Goal: Use online tool/utility: Utilize a website feature to perform a specific function

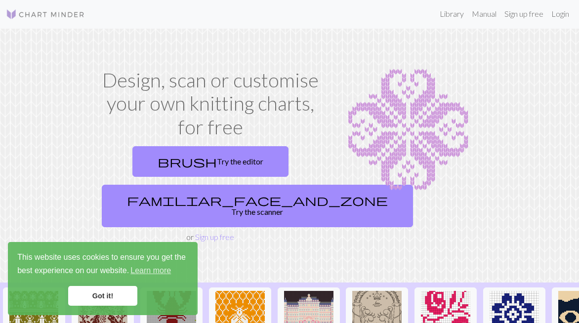
scroll to position [30, 0]
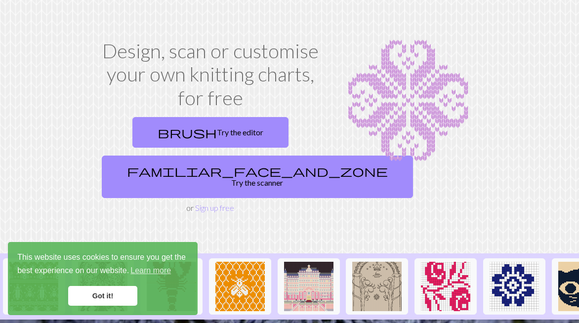
click at [104, 295] on link "Got it!" at bounding box center [102, 296] width 69 height 20
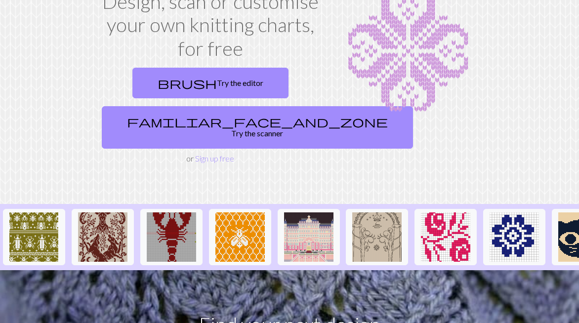
scroll to position [20, 0]
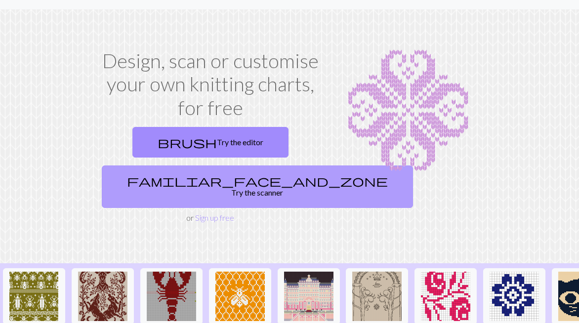
click at [200, 176] on link "familiar_face_and_zone Try the scanner" at bounding box center [257, 187] width 311 height 43
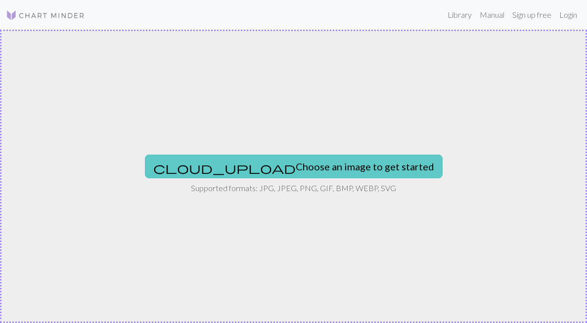
click at [309, 168] on button "cloud_upload Choose an image to get started" at bounding box center [294, 167] width 298 height 24
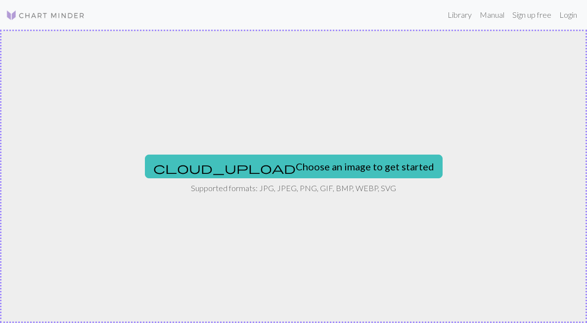
type input "C:\fakepath\Flekka - Karolina - Patenschaft Golda.jpeg"
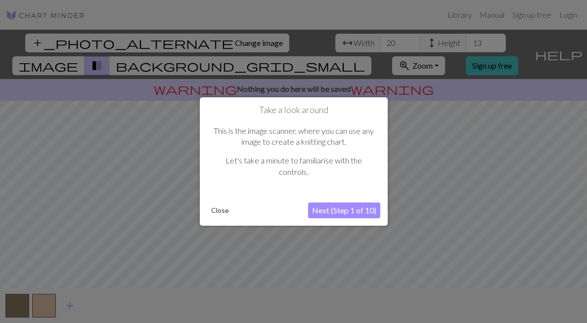
click at [339, 210] on button "Next (Step 1 of 10)" at bounding box center [344, 211] width 72 height 16
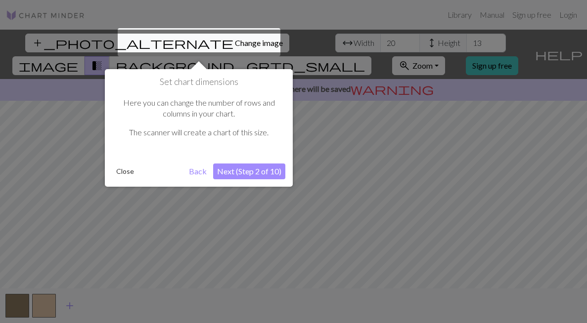
click at [179, 41] on div at bounding box center [199, 42] width 163 height 28
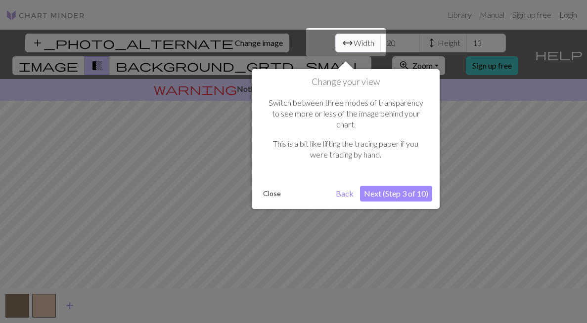
click at [181, 39] on div at bounding box center [293, 161] width 587 height 323
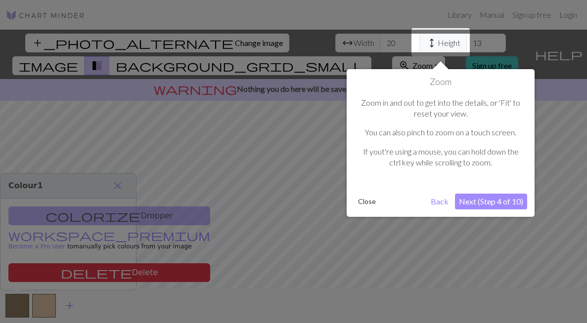
click at [177, 37] on div at bounding box center [293, 161] width 587 height 323
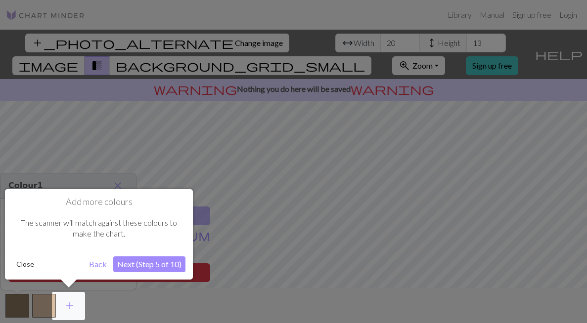
click at [175, 39] on div at bounding box center [293, 161] width 587 height 323
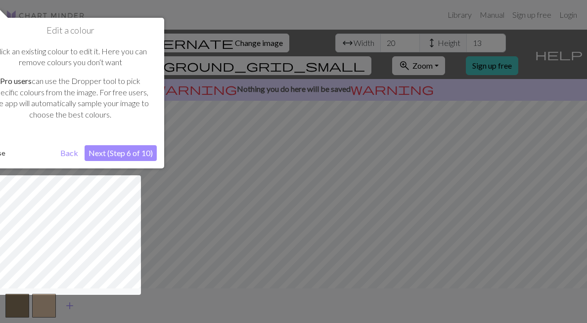
click at [67, 151] on button "Back" at bounding box center [69, 153] width 26 height 16
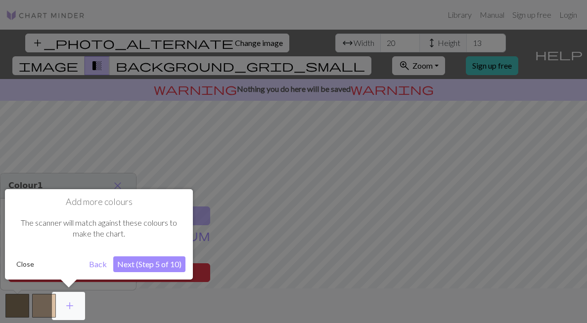
click at [93, 266] on button "Back" at bounding box center [98, 265] width 26 height 16
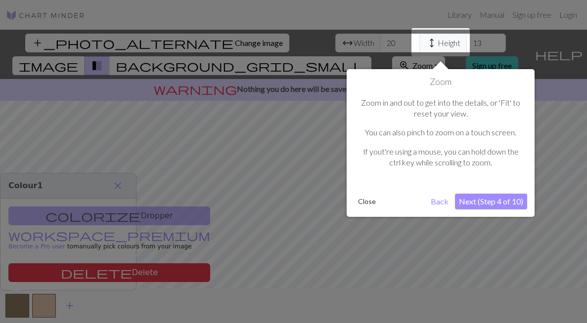
click at [443, 198] on button "Back" at bounding box center [440, 202] width 26 height 16
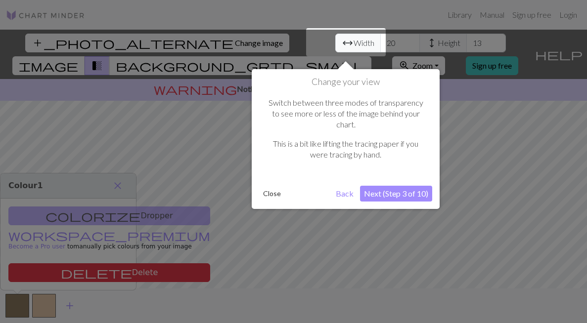
click at [345, 186] on button "Back" at bounding box center [345, 194] width 26 height 16
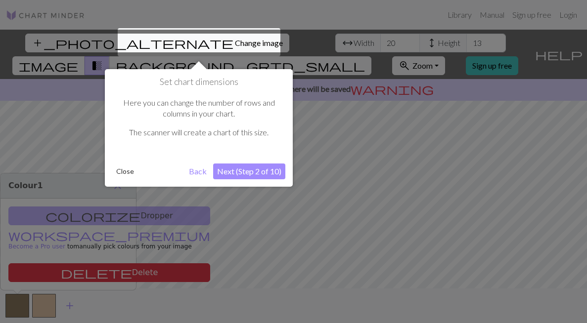
click at [141, 41] on div at bounding box center [199, 42] width 163 height 28
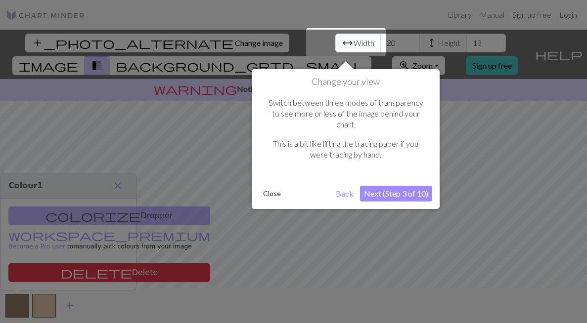
click at [345, 186] on button "Back" at bounding box center [345, 194] width 26 height 16
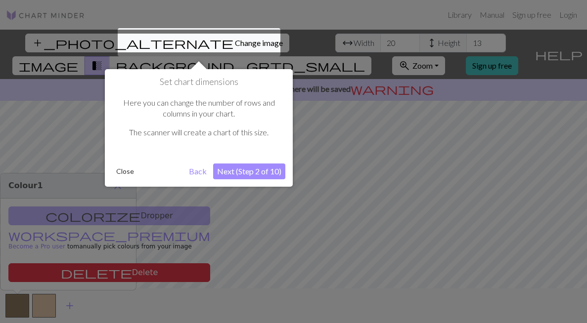
click at [191, 41] on div at bounding box center [199, 42] width 163 height 28
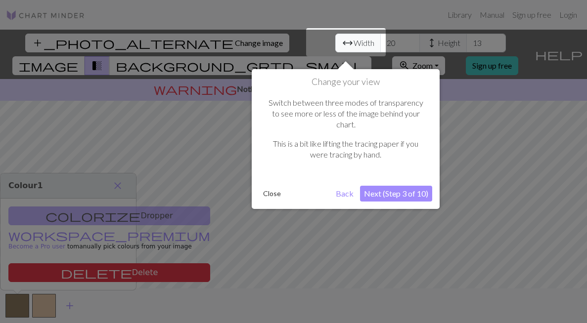
click at [198, 43] on div at bounding box center [293, 161] width 587 height 323
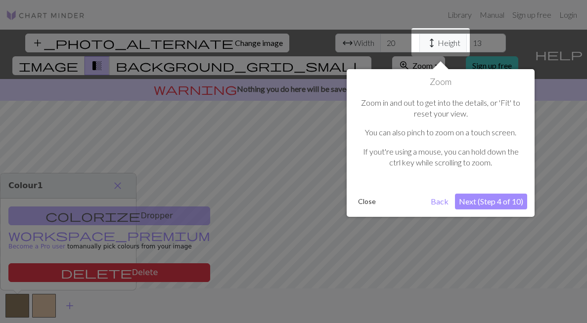
click at [198, 43] on div at bounding box center [293, 161] width 587 height 323
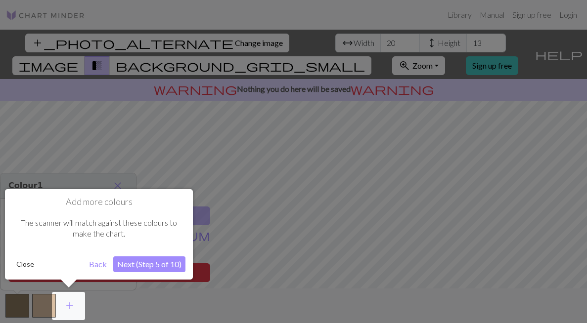
click at [198, 43] on div at bounding box center [293, 161] width 587 height 323
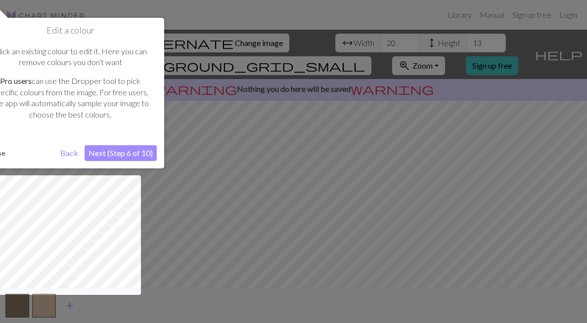
click at [127, 153] on button "Next (Step 6 of 10)" at bounding box center [121, 153] width 72 height 16
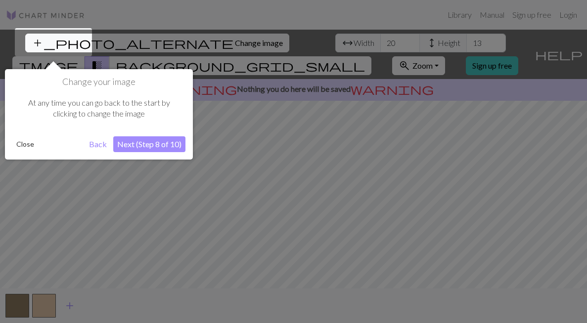
click at [139, 147] on button "Next (Step 8 of 10)" at bounding box center [149, 144] width 72 height 16
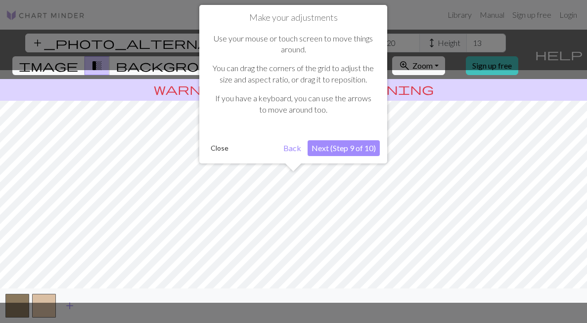
click at [347, 146] on button "Next (Step 9 of 10)" at bounding box center [344, 148] width 72 height 16
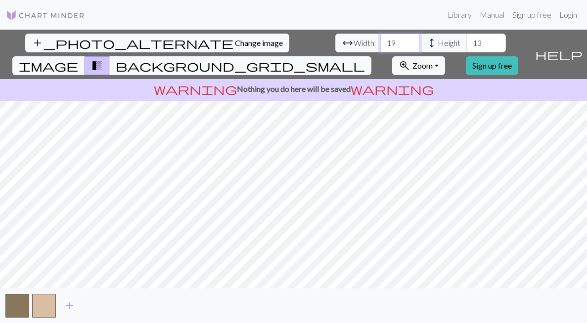
click at [380, 44] on input "19" at bounding box center [400, 43] width 40 height 19
click at [380, 40] on input "20" at bounding box center [400, 43] width 40 height 19
click at [380, 40] on input "21" at bounding box center [400, 43] width 40 height 19
click at [380, 40] on input "22" at bounding box center [400, 43] width 40 height 19
click at [380, 40] on input "23" at bounding box center [400, 43] width 40 height 19
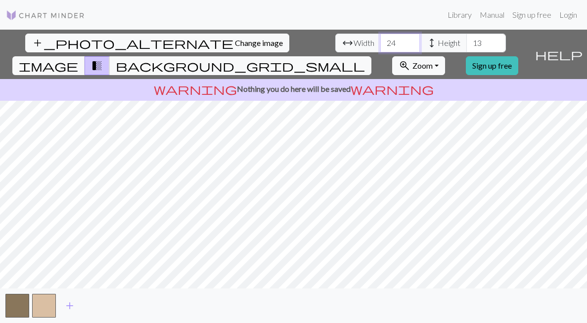
click at [380, 40] on input "24" at bounding box center [400, 43] width 40 height 19
click at [380, 40] on input "25" at bounding box center [400, 43] width 40 height 19
click at [380, 40] on input "26" at bounding box center [400, 43] width 40 height 19
click at [380, 40] on input "27" at bounding box center [400, 43] width 40 height 19
click at [380, 40] on input "28" at bounding box center [400, 43] width 40 height 19
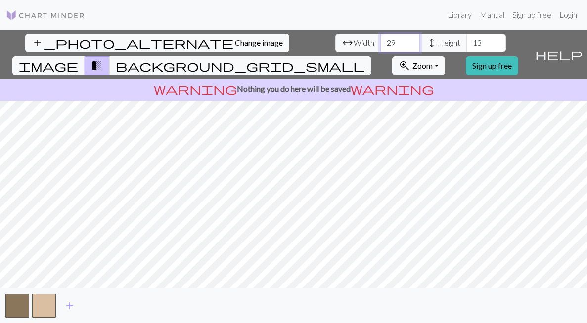
click at [380, 40] on input "29" at bounding box center [400, 43] width 40 height 19
click at [380, 40] on input "30" at bounding box center [400, 43] width 40 height 19
click at [380, 40] on input "31" at bounding box center [400, 43] width 40 height 19
click at [380, 40] on input "32" at bounding box center [400, 43] width 40 height 19
click at [380, 40] on input "33" at bounding box center [400, 43] width 40 height 19
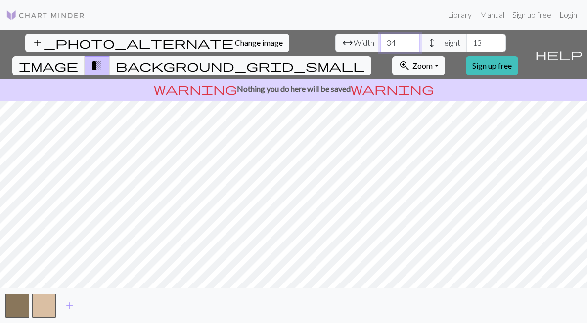
click at [380, 40] on input "34" at bounding box center [400, 43] width 40 height 19
click at [380, 39] on input "35" at bounding box center [400, 43] width 40 height 19
click at [380, 39] on input "36" at bounding box center [400, 43] width 40 height 19
click at [380, 39] on input "37" at bounding box center [400, 43] width 40 height 19
click at [380, 39] on input "38" at bounding box center [400, 43] width 40 height 19
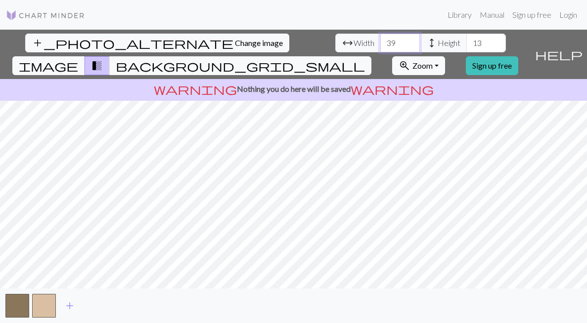
click at [380, 39] on input "39" at bounding box center [400, 43] width 40 height 19
click at [380, 39] on input "40" at bounding box center [400, 43] width 40 height 19
click at [380, 39] on input "41" at bounding box center [400, 43] width 40 height 19
type input "42"
click at [380, 39] on input "42" at bounding box center [400, 43] width 40 height 19
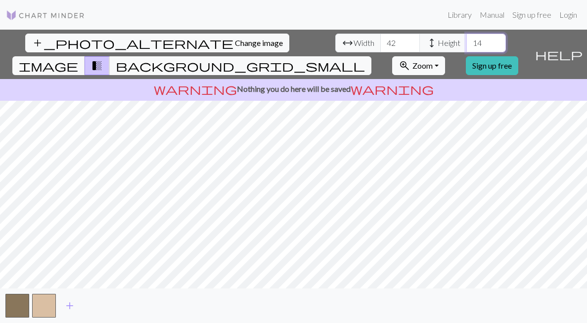
click at [466, 42] on input "14" at bounding box center [486, 43] width 40 height 19
click at [466, 42] on input "15" at bounding box center [486, 43] width 40 height 19
click at [466, 42] on input "16" at bounding box center [486, 43] width 40 height 19
click at [466, 42] on input "17" at bounding box center [486, 43] width 40 height 19
click at [466, 42] on input "18" at bounding box center [486, 43] width 40 height 19
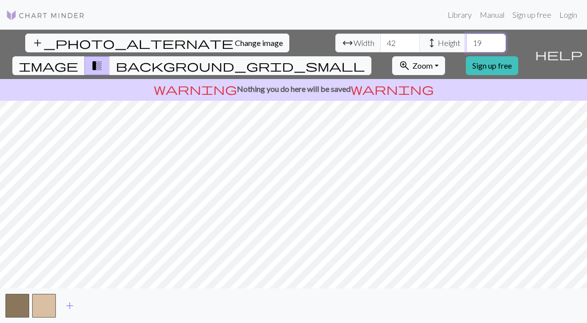
click at [466, 42] on input "19" at bounding box center [486, 43] width 40 height 19
click at [466, 42] on input "20" at bounding box center [486, 43] width 40 height 19
click at [466, 42] on input "21" at bounding box center [486, 43] width 40 height 19
click at [466, 42] on input "22" at bounding box center [486, 43] width 40 height 19
click at [466, 42] on input "23" at bounding box center [486, 43] width 40 height 19
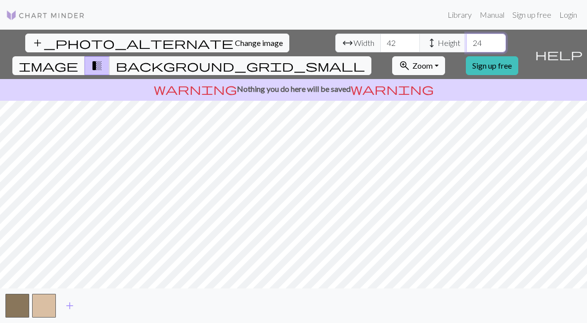
click at [466, 42] on input "24" at bounding box center [486, 43] width 40 height 19
click at [466, 42] on input "25" at bounding box center [486, 43] width 40 height 19
click at [466, 42] on input "26" at bounding box center [486, 43] width 40 height 19
click at [466, 42] on input "27" at bounding box center [486, 43] width 40 height 19
click at [466, 42] on input "28" at bounding box center [486, 43] width 40 height 19
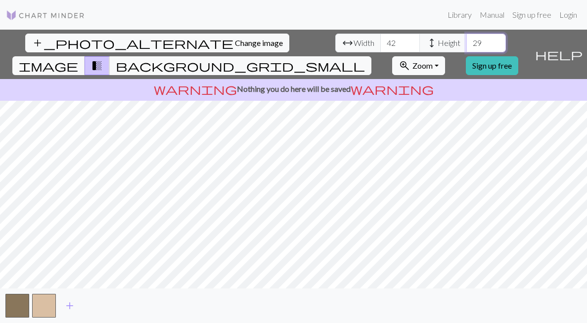
click at [466, 42] on input "29" at bounding box center [486, 43] width 40 height 19
click at [466, 42] on input "30" at bounding box center [486, 43] width 40 height 19
click at [466, 42] on input "31" at bounding box center [486, 43] width 40 height 19
click at [466, 42] on input "32" at bounding box center [486, 43] width 40 height 19
click at [466, 42] on input "33" at bounding box center [486, 43] width 40 height 19
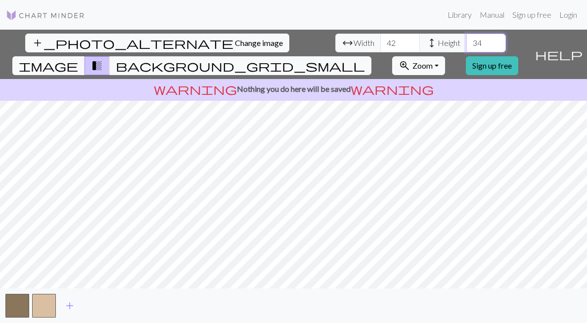
click at [466, 42] on input "34" at bounding box center [486, 43] width 40 height 19
click at [466, 42] on input "35" at bounding box center [486, 43] width 40 height 19
click at [466, 42] on input "36" at bounding box center [486, 43] width 40 height 19
click at [466, 42] on input "37" at bounding box center [486, 43] width 40 height 19
click at [466, 42] on input "38" at bounding box center [486, 43] width 40 height 19
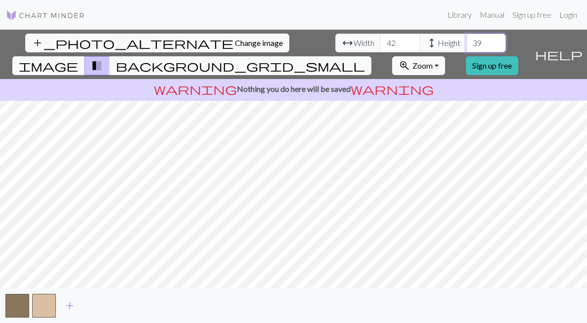
click at [466, 42] on input "39" at bounding box center [486, 43] width 40 height 19
click at [466, 42] on input "40" at bounding box center [486, 43] width 40 height 19
click at [466, 42] on input "41" at bounding box center [486, 43] width 40 height 19
click at [466, 42] on input "42" at bounding box center [486, 43] width 40 height 19
click at [466, 42] on input "43" at bounding box center [486, 43] width 40 height 19
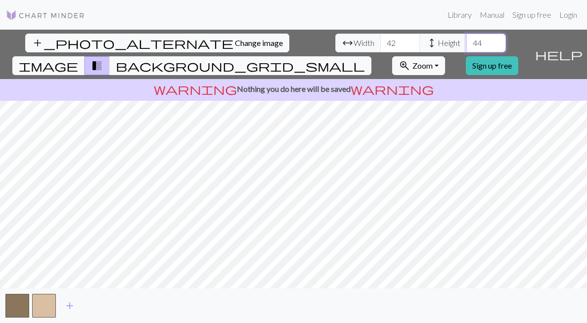
click at [466, 42] on input "44" at bounding box center [486, 43] width 40 height 19
click at [466, 42] on input "45" at bounding box center [486, 43] width 40 height 19
click at [466, 42] on input "46" at bounding box center [486, 43] width 40 height 19
click at [466, 42] on input "47" at bounding box center [486, 43] width 40 height 19
click at [466, 42] on input "48" at bounding box center [486, 43] width 40 height 19
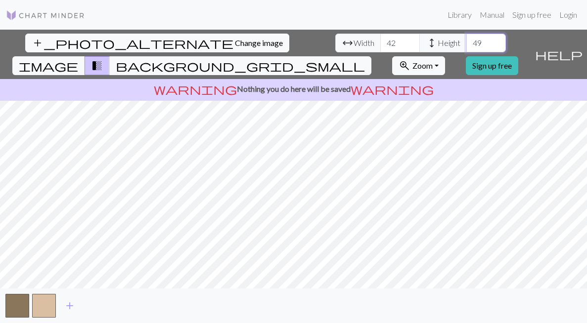
click at [466, 42] on input "49" at bounding box center [486, 43] width 40 height 19
click at [466, 42] on input "50" at bounding box center [486, 43] width 40 height 19
click at [466, 42] on input "51" at bounding box center [486, 43] width 40 height 19
click at [466, 42] on input "52" at bounding box center [486, 43] width 40 height 19
click at [466, 42] on input "53" at bounding box center [486, 43] width 40 height 19
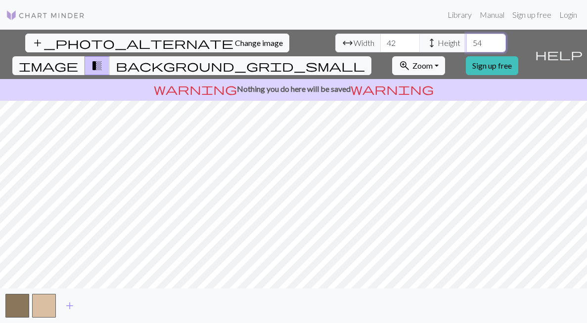
click at [466, 42] on input "54" at bounding box center [486, 43] width 40 height 19
click at [466, 42] on input "55" at bounding box center [486, 43] width 40 height 19
click at [466, 42] on input "56" at bounding box center [486, 43] width 40 height 19
click at [466, 42] on input "57" at bounding box center [486, 43] width 40 height 19
click at [466, 42] on input "58" at bounding box center [486, 43] width 40 height 19
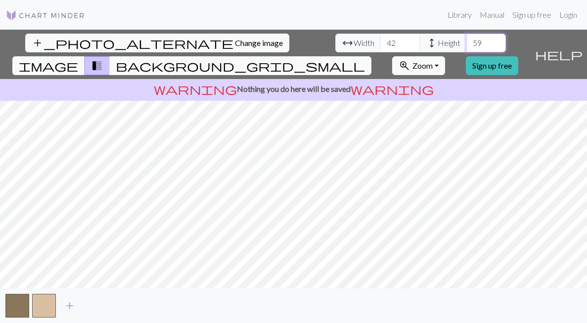
type input "59"
click at [466, 41] on input "59" at bounding box center [486, 43] width 40 height 19
click at [380, 41] on input "43" at bounding box center [400, 43] width 40 height 19
click at [380, 41] on input "44" at bounding box center [400, 43] width 40 height 19
click at [380, 41] on input "45" at bounding box center [400, 43] width 40 height 19
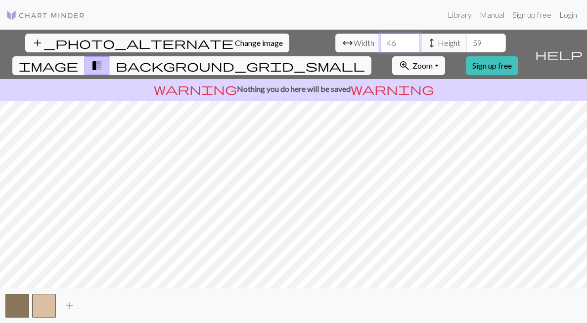
type input "46"
click at [380, 41] on input "46" at bounding box center [400, 43] width 40 height 19
click at [78, 59] on span "image" at bounding box center [48, 66] width 59 height 14
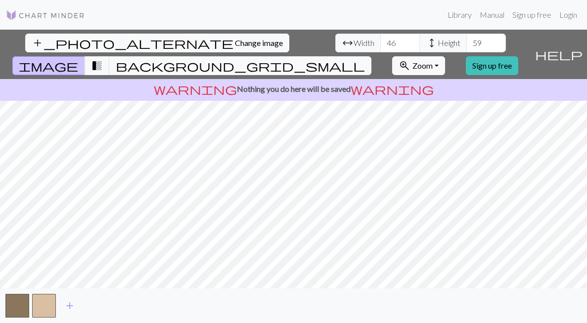
click at [78, 59] on span "image" at bounding box center [48, 66] width 59 height 14
click at [103, 59] on span "transition_fade" at bounding box center [97, 66] width 12 height 14
click at [365, 59] on span "background_grid_small" at bounding box center [240, 66] width 249 height 14
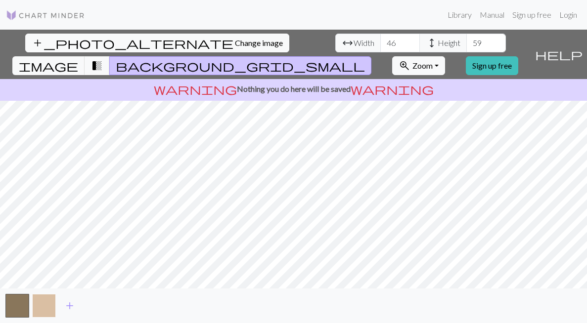
click at [44, 304] on button "button" at bounding box center [44, 306] width 24 height 24
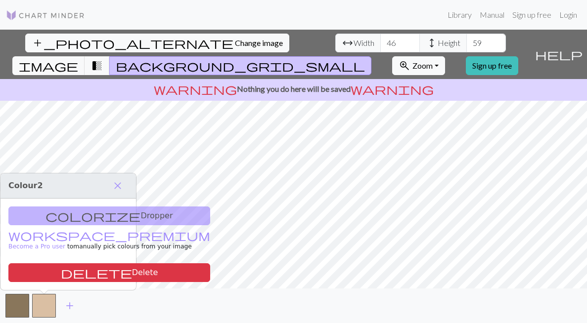
click at [67, 193] on h3 "Colour 2 close" at bounding box center [67, 186] width 135 height 25
click at [86, 192] on h3 "Colour 2 close" at bounding box center [67, 186] width 135 height 25
click at [31, 190] on span "Colour 2" at bounding box center [25, 185] width 35 height 9
click at [65, 307] on span "add" at bounding box center [70, 306] width 12 height 14
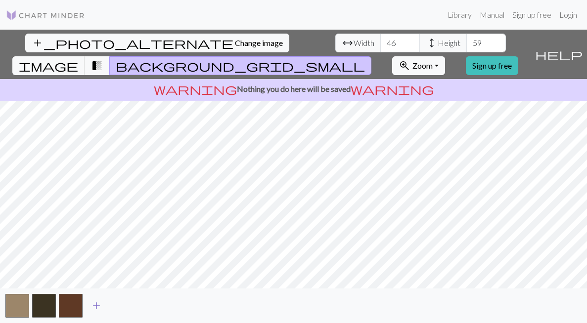
click at [94, 307] on span "add" at bounding box center [96, 306] width 12 height 14
click at [115, 306] on button "add" at bounding box center [123, 306] width 25 height 19
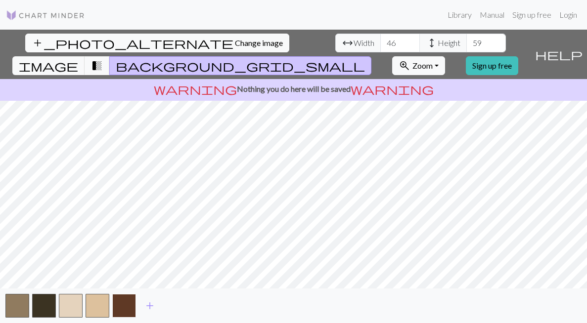
click at [120, 306] on button "button" at bounding box center [124, 306] width 24 height 24
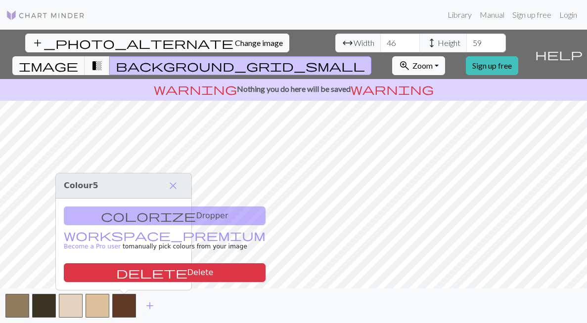
click at [112, 222] on div "colorize Dropper workspace_premium Become a Pro user to manually pick colours f…" at bounding box center [123, 244] width 135 height 91
click at [67, 307] on button "button" at bounding box center [71, 306] width 24 height 24
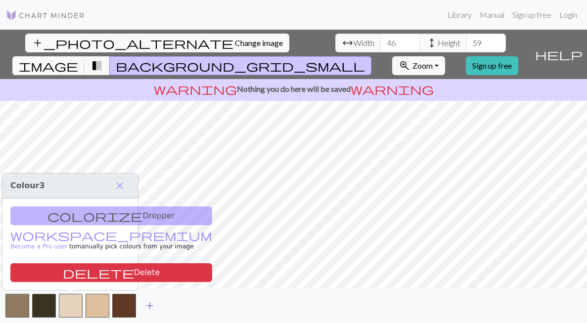
click at [149, 307] on span "add" at bounding box center [150, 306] width 12 height 14
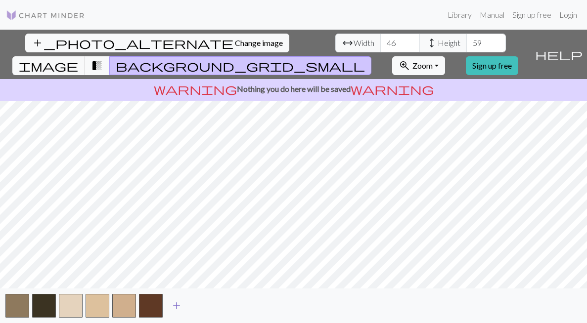
click at [149, 307] on button "button" at bounding box center [151, 306] width 24 height 24
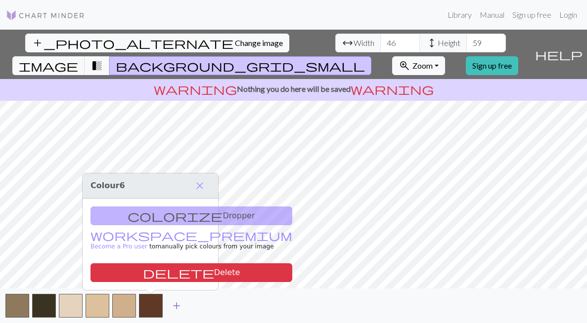
click at [177, 306] on span "add" at bounding box center [177, 306] width 12 height 14
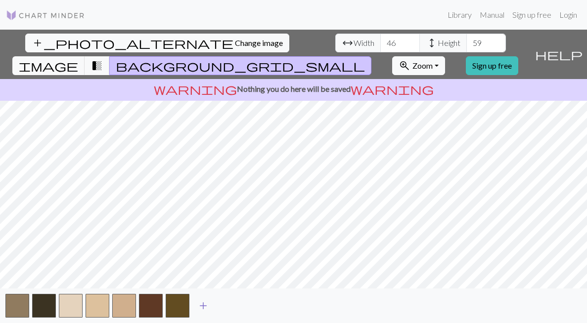
click at [199, 305] on span "add" at bounding box center [203, 306] width 12 height 14
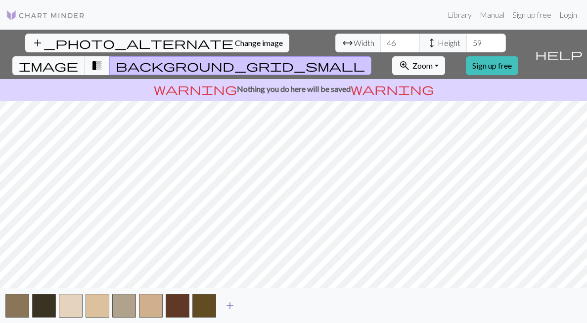
click at [228, 306] on span "add" at bounding box center [230, 306] width 12 height 14
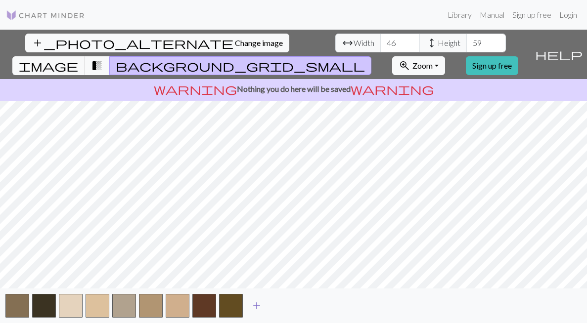
click at [254, 306] on span "add" at bounding box center [257, 306] width 12 height 14
click at [39, 309] on button "button" at bounding box center [44, 306] width 24 height 24
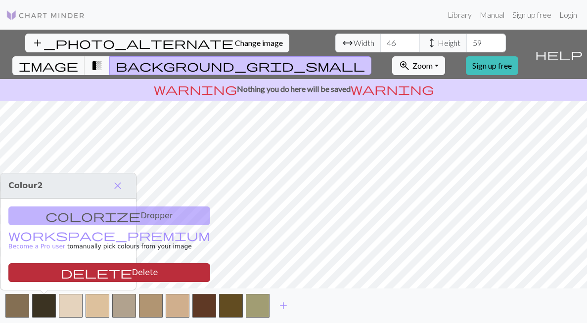
click at [42, 278] on button "delete Delete" at bounding box center [109, 273] width 202 height 19
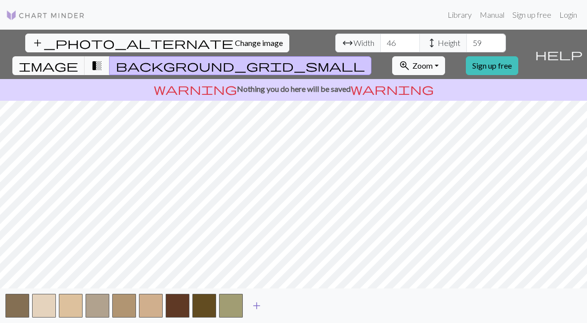
click at [259, 309] on span "add" at bounding box center [257, 306] width 12 height 14
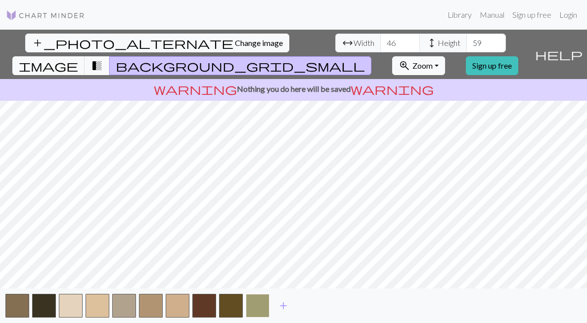
click at [256, 307] on button "button" at bounding box center [258, 306] width 24 height 24
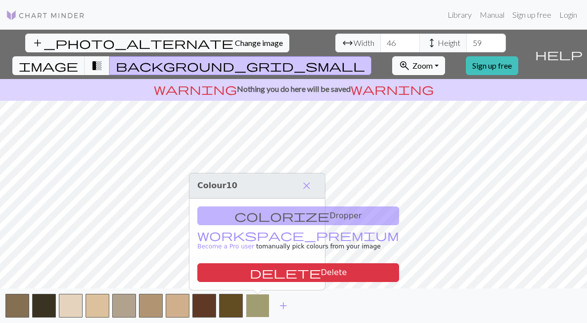
click at [256, 307] on button "button" at bounding box center [258, 306] width 24 height 24
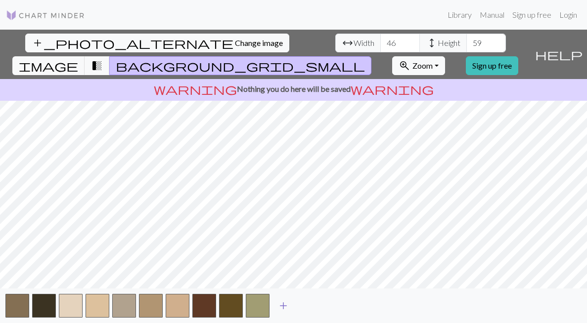
click at [283, 305] on span "add" at bounding box center [283, 306] width 12 height 14
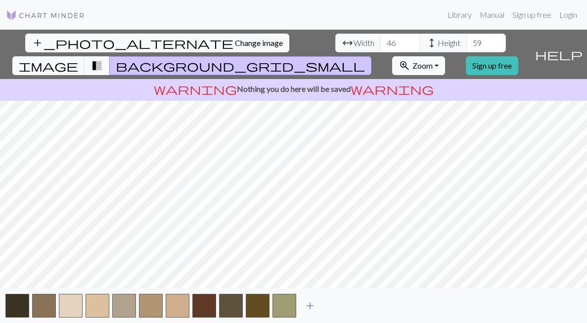
click at [306, 306] on span "add" at bounding box center [310, 306] width 12 height 14
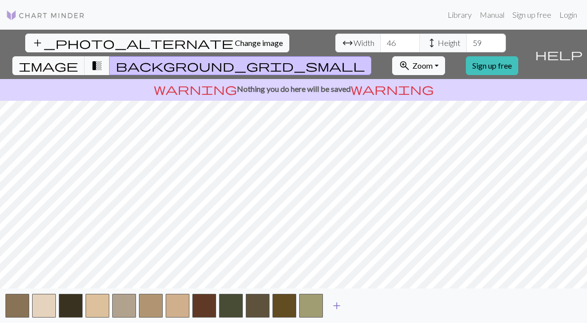
click at [336, 305] on span "add" at bounding box center [337, 306] width 12 height 14
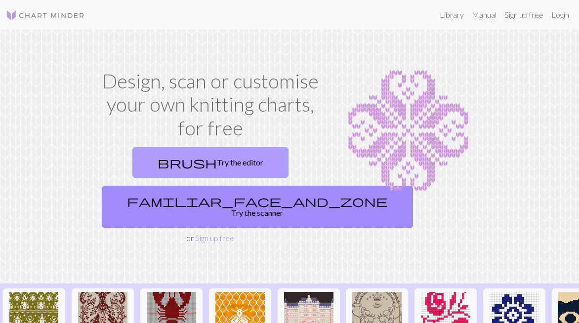
click at [216, 154] on link "brush Try the editor" at bounding box center [210, 162] width 156 height 31
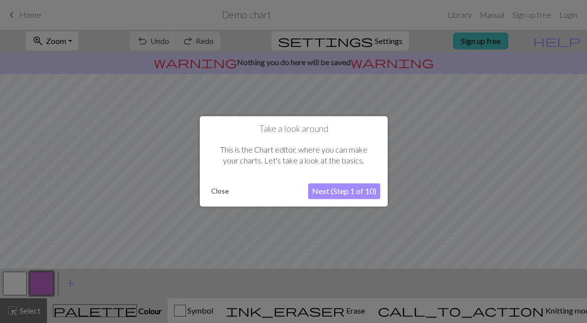
click at [343, 190] on button "Next (Step 1 of 10)" at bounding box center [344, 192] width 72 height 16
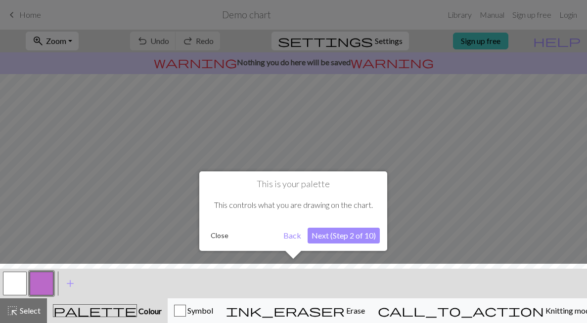
click at [342, 238] on button "Next (Step 2 of 10)" at bounding box center [344, 236] width 72 height 16
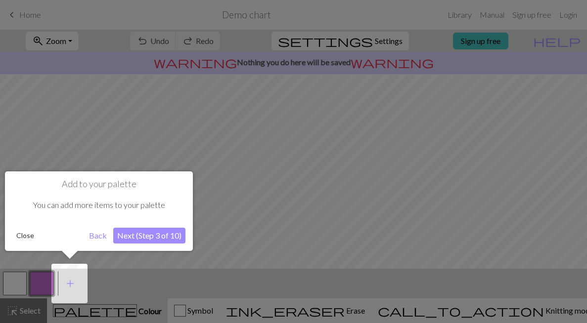
click at [147, 237] on button "Next (Step 3 of 10)" at bounding box center [149, 236] width 72 height 16
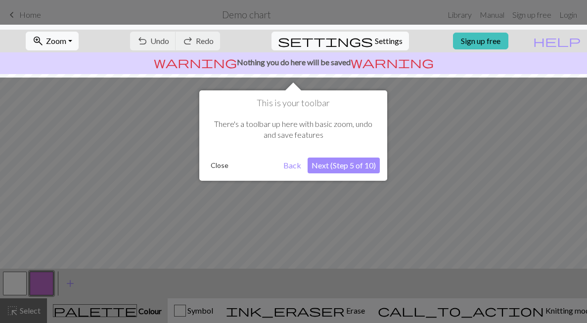
click at [330, 169] on button "Next (Step 5 of 10)" at bounding box center [344, 166] width 72 height 16
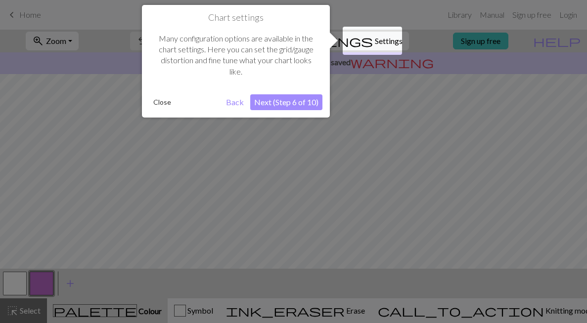
click at [284, 105] on button "Next (Step 6 of 10)" at bounding box center [286, 102] width 72 height 16
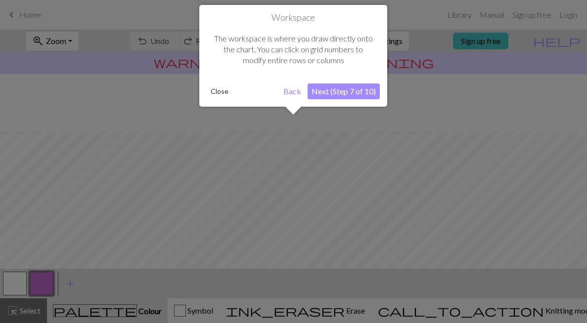
scroll to position [57, 0]
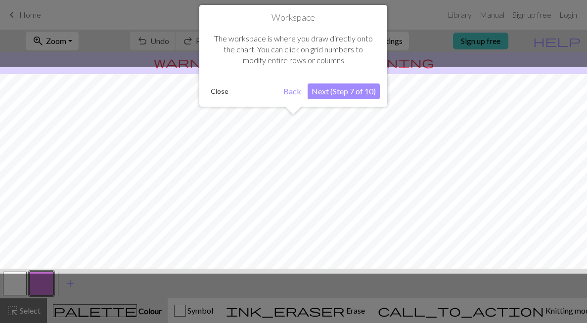
click at [342, 94] on button "Next (Step 7 of 10)" at bounding box center [344, 92] width 72 height 16
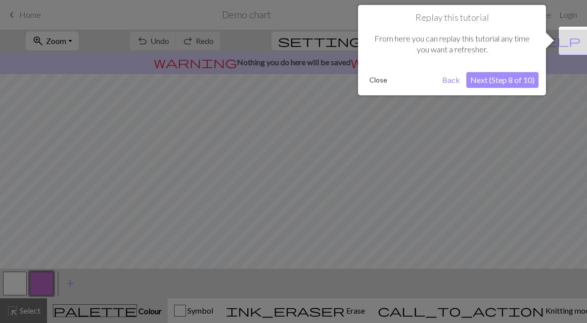
click at [497, 80] on button "Next (Step 8 of 10)" at bounding box center [502, 80] width 72 height 16
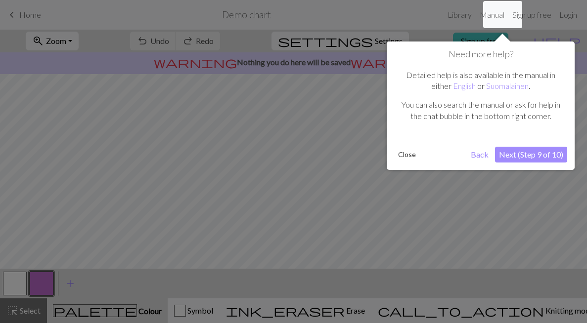
click at [513, 153] on button "Next (Step 9 of 10)" at bounding box center [531, 155] width 72 height 16
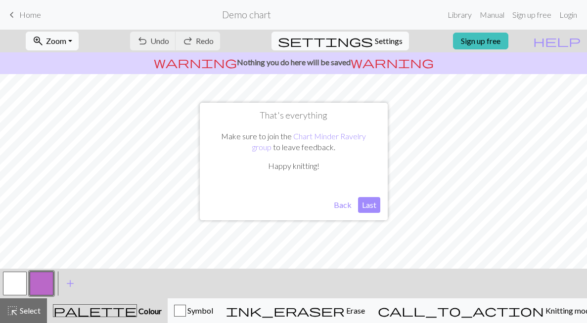
click at [371, 208] on button "Last" at bounding box center [369, 205] width 22 height 16
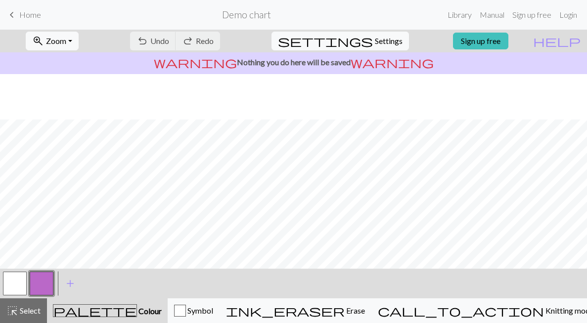
scroll to position [172, 0]
click at [363, 37] on span "settings" at bounding box center [325, 41] width 95 height 14
select select "aran"
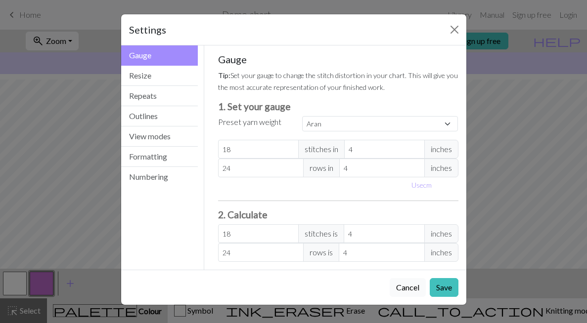
click at [411, 278] on button "Cancel" at bounding box center [408, 287] width 36 height 19
